Goal: Information Seeking & Learning: Learn about a topic

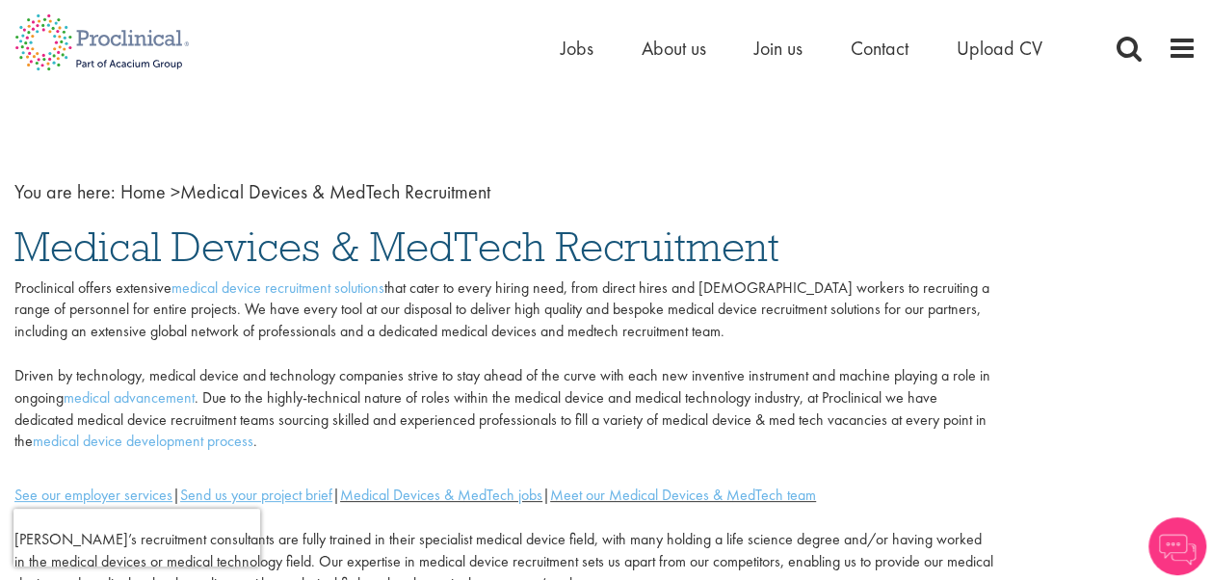
click at [568, 60] on li "Jobs" at bounding box center [577, 48] width 33 height 29
click at [580, 35] on li "Jobs" at bounding box center [577, 48] width 33 height 29
click at [567, 41] on span "Jobs" at bounding box center [577, 48] width 33 height 25
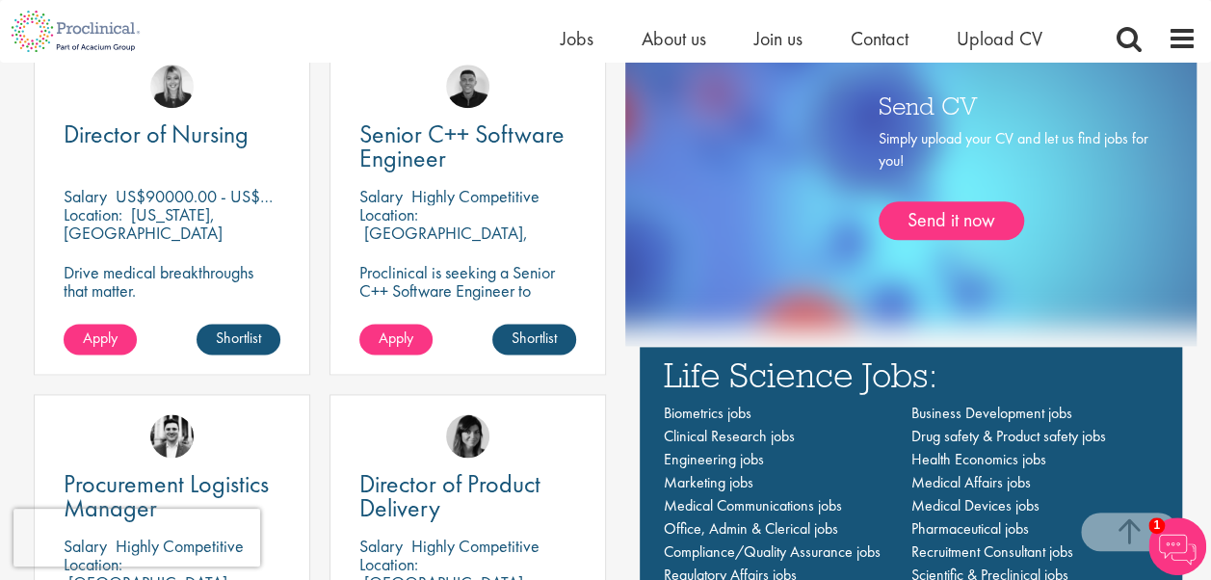
scroll to position [1103, 0]
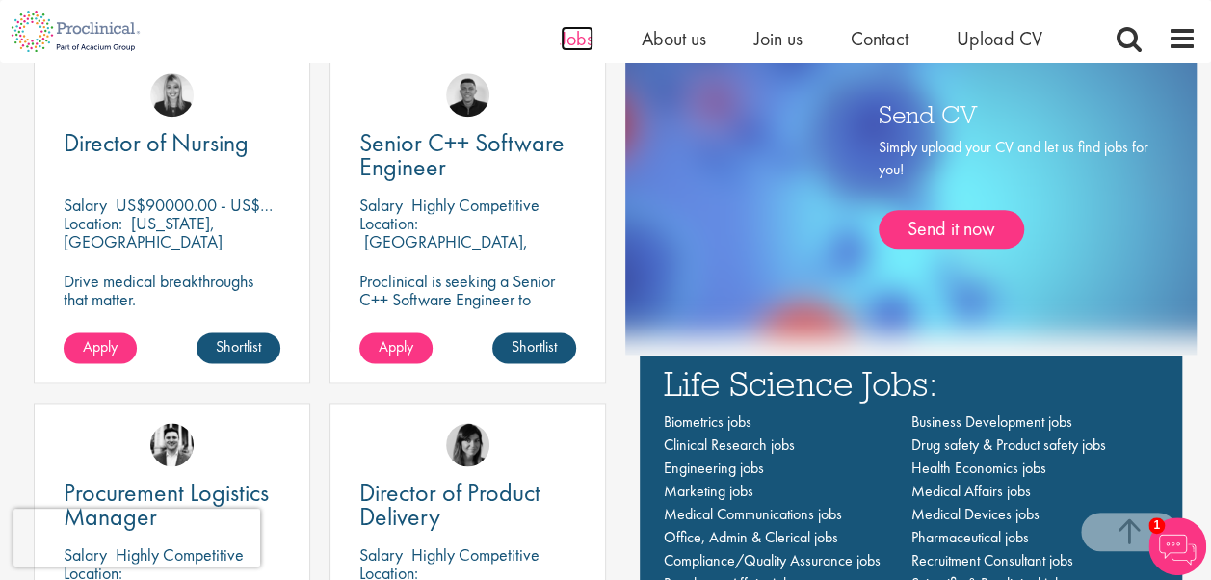
click at [574, 48] on span "Jobs" at bounding box center [577, 38] width 33 height 25
